Goal: Find specific page/section: Locate a particular part of the current website

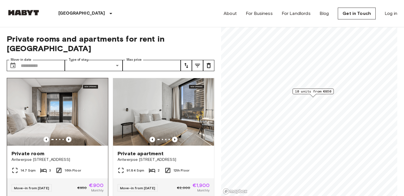
click at [84, 136] on div at bounding box center [57, 139] width 101 height 6
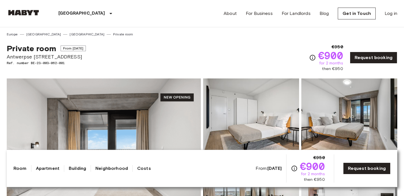
click at [21, 56] on span "Antwerpse [STREET_ADDRESS]" at bounding box center [46, 56] width 79 height 7
copy span "Antwerpse [STREET_ADDRESS]"
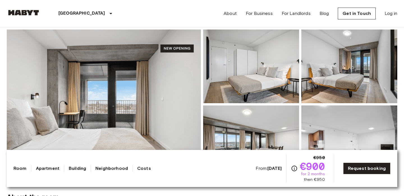
scroll to position [118, 0]
